Goal: Information Seeking & Learning: Learn about a topic

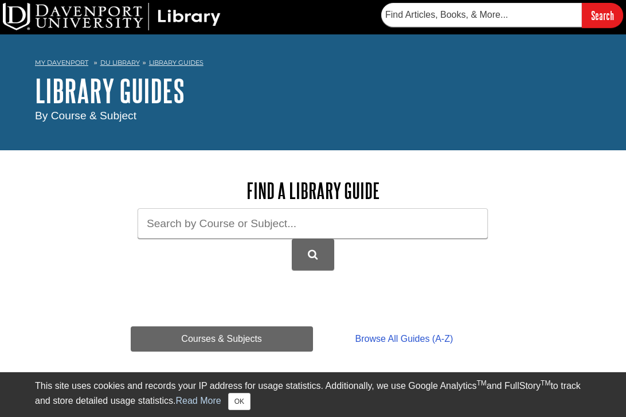
scroll to position [83, 0]
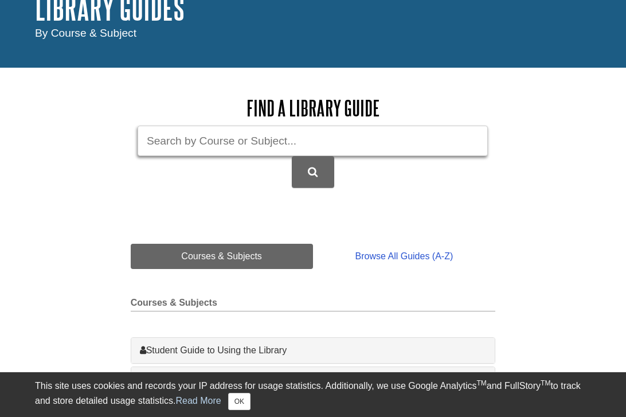
click at [211, 143] on input "Guide Search Terms" at bounding box center [313, 141] width 350 height 30
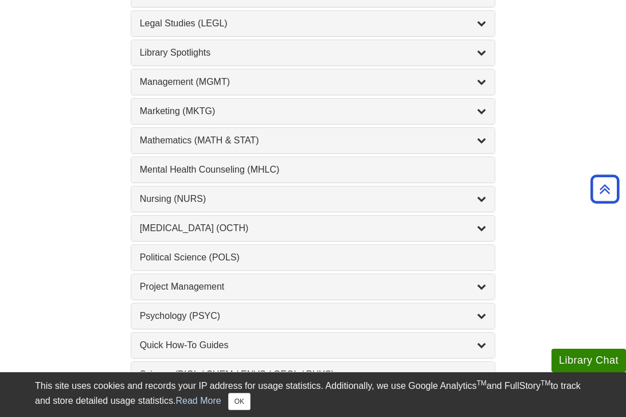
scroll to position [1006, 0]
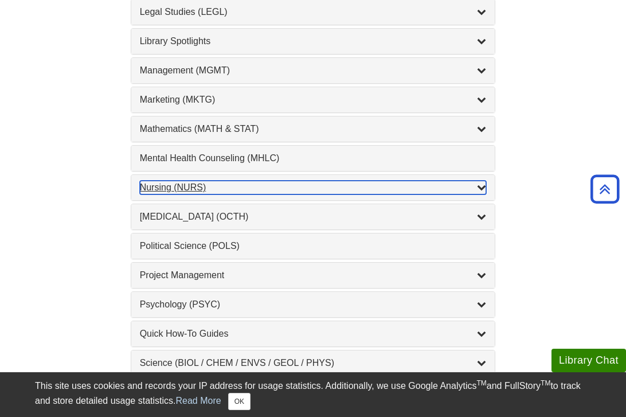
click at [481, 189] on icon "List of Subjects" at bounding box center [481, 186] width 9 height 9
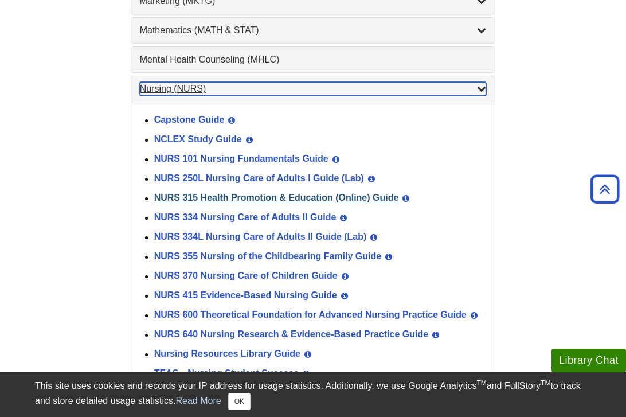
scroll to position [1105, 0]
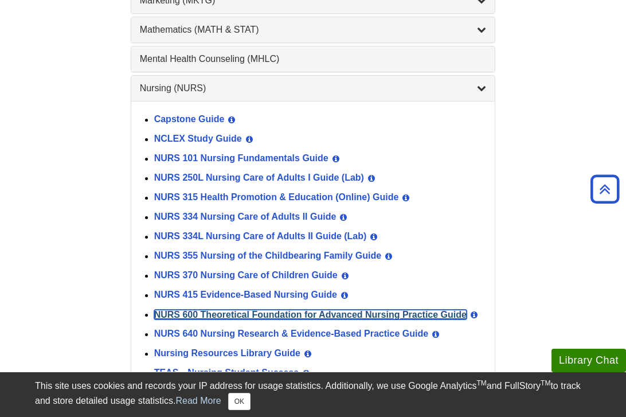
click at [354, 319] on link "NURS 600 Theoretical Foundation for Advanced Nursing Practice Guide" at bounding box center [310, 315] width 313 height 10
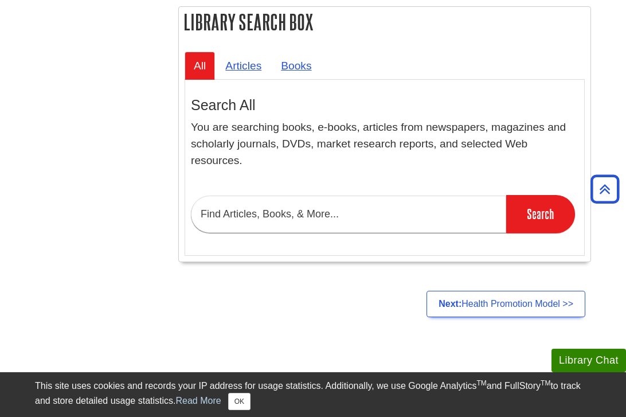
scroll to position [956, 0]
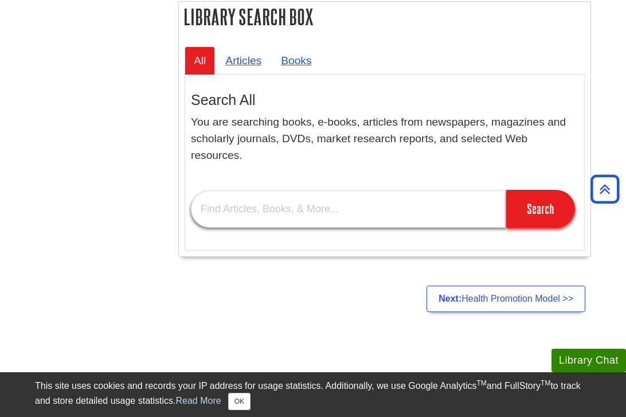
click at [339, 209] on input "text" at bounding box center [348, 208] width 315 height 37
type input "patterns of clinical knowing"
click at [506, 190] on input "Search" at bounding box center [540, 209] width 69 height 38
